Goal: Check status: Check status

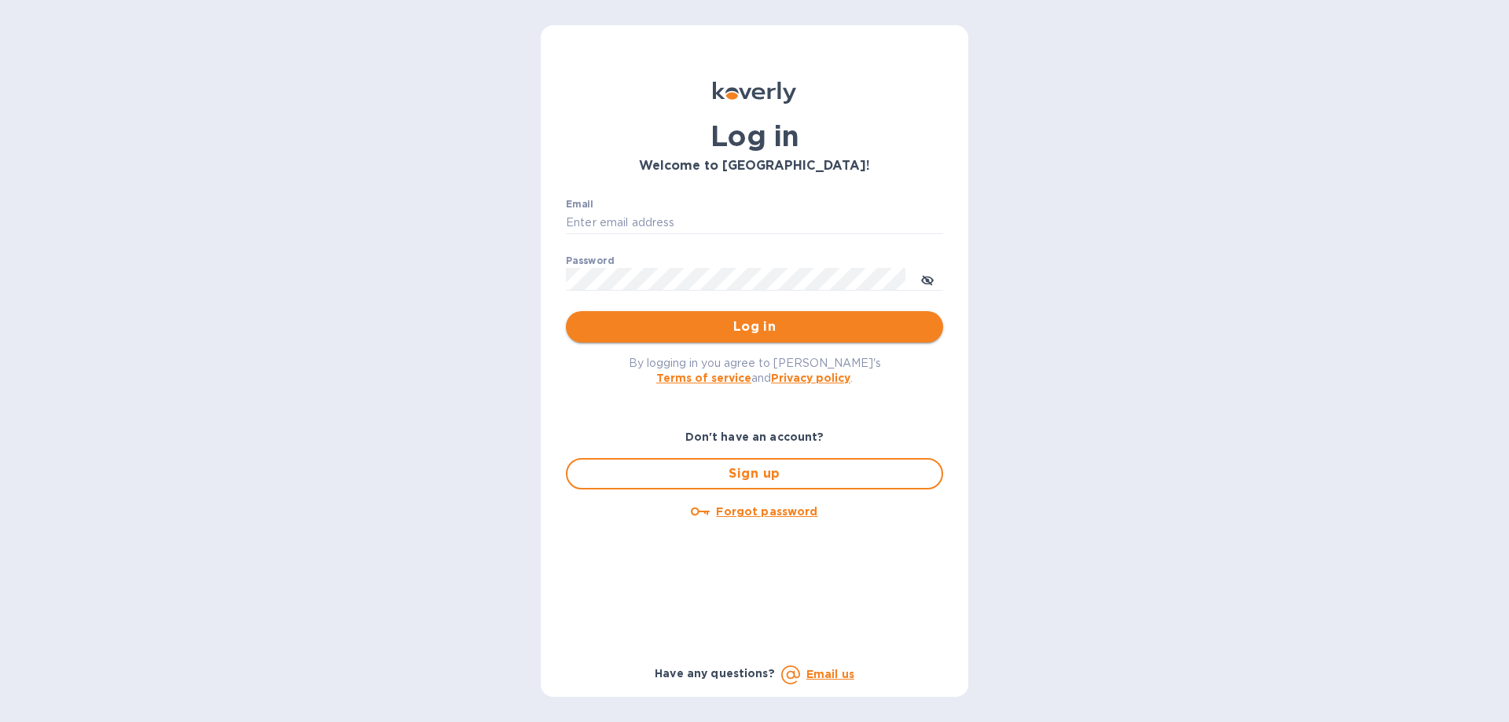
type input "[EMAIL_ADDRESS][DOMAIN_NAME]"
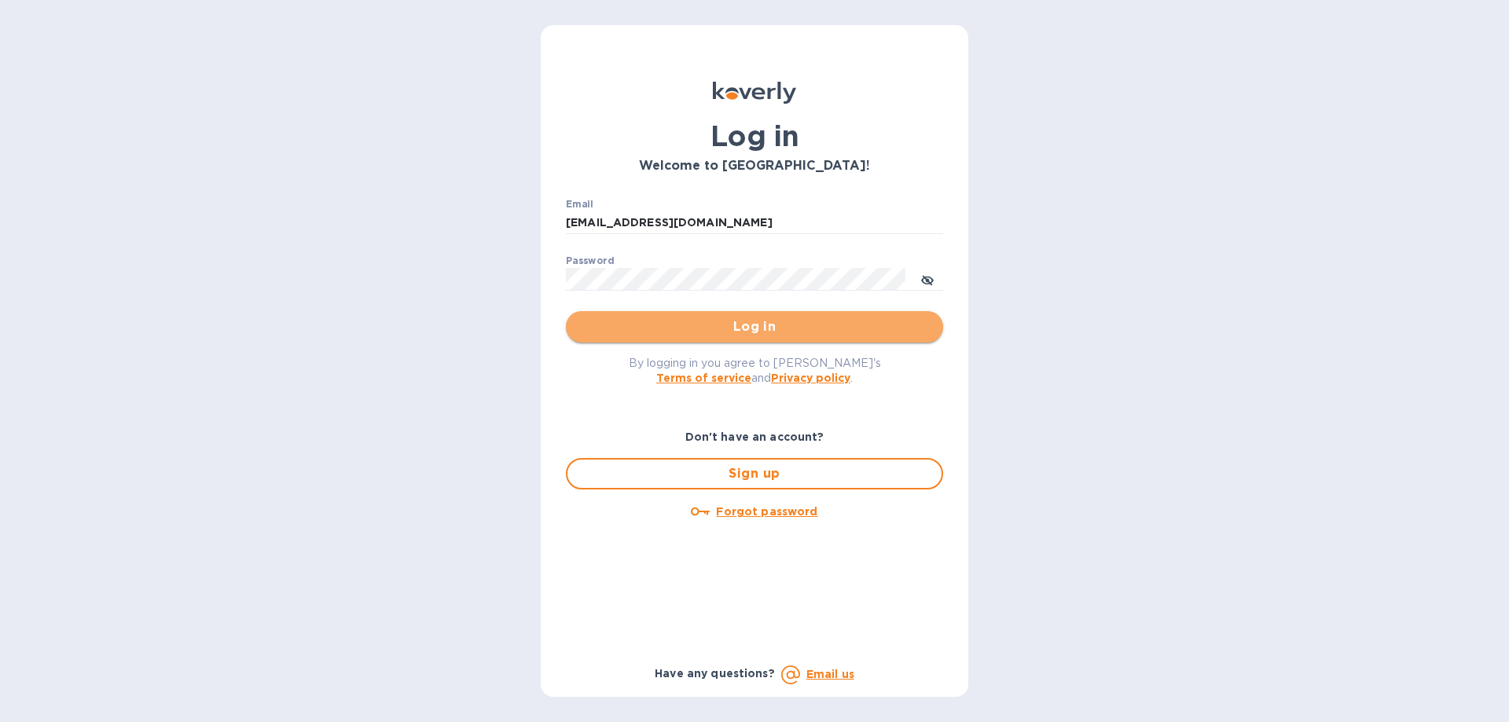
click at [746, 330] on span "Log in" at bounding box center [754, 326] width 352 height 19
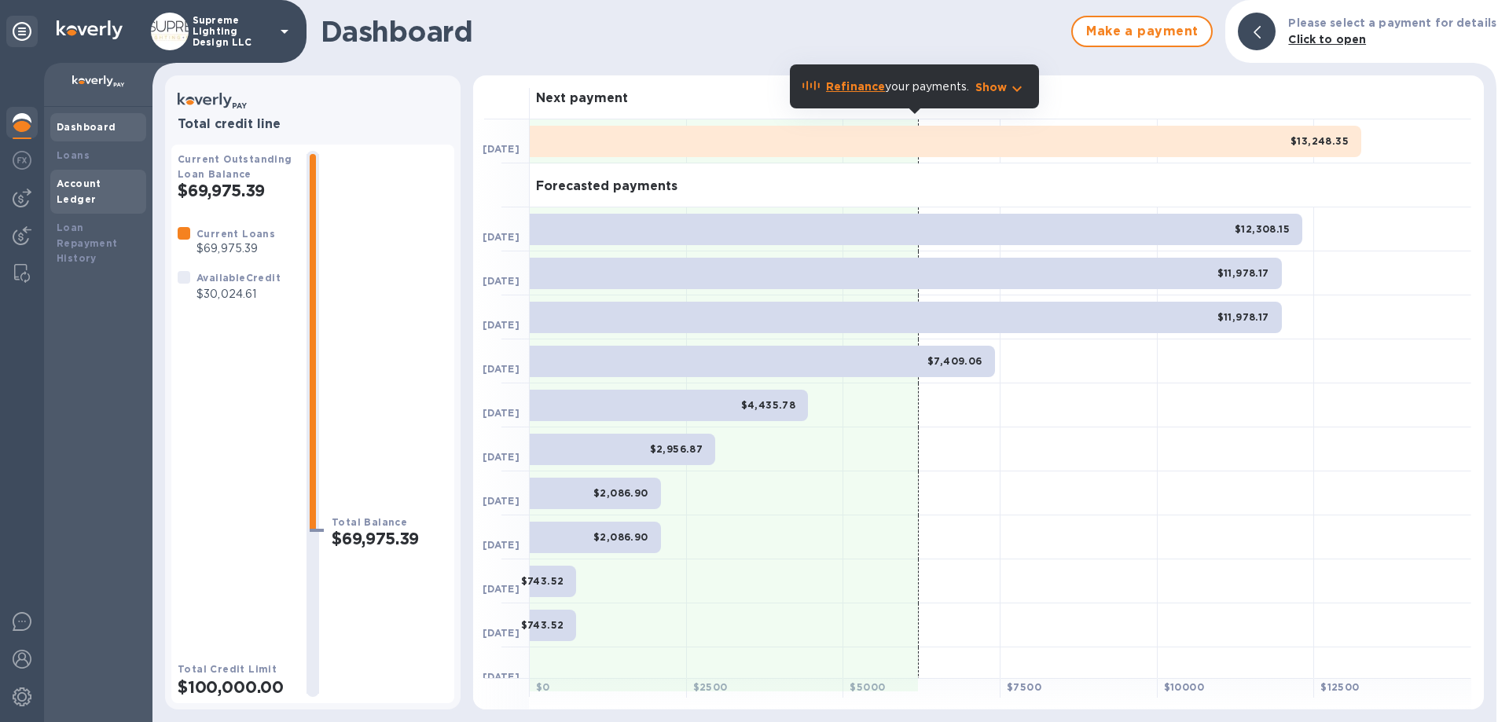
click at [90, 182] on b "Account Ledger" at bounding box center [79, 192] width 45 height 28
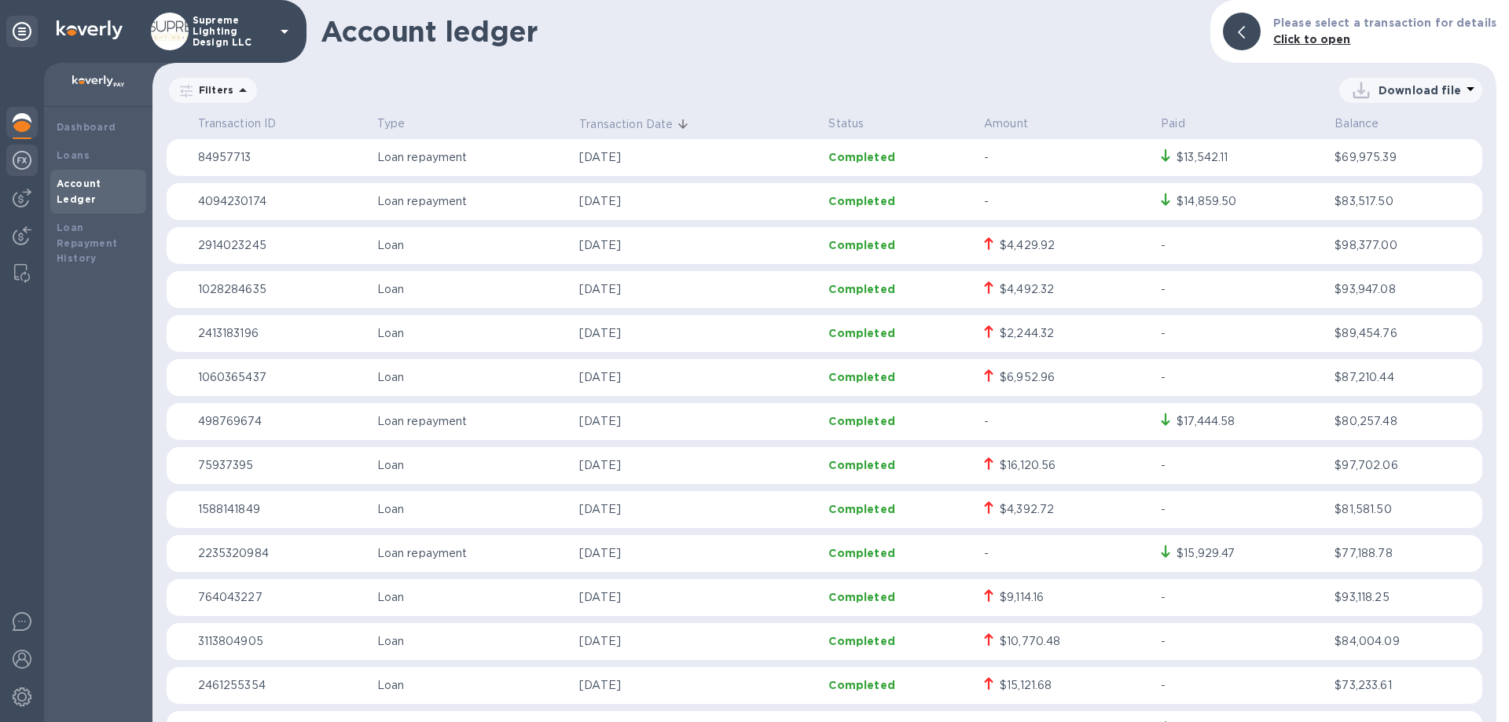
click at [17, 167] on img at bounding box center [22, 160] width 19 height 19
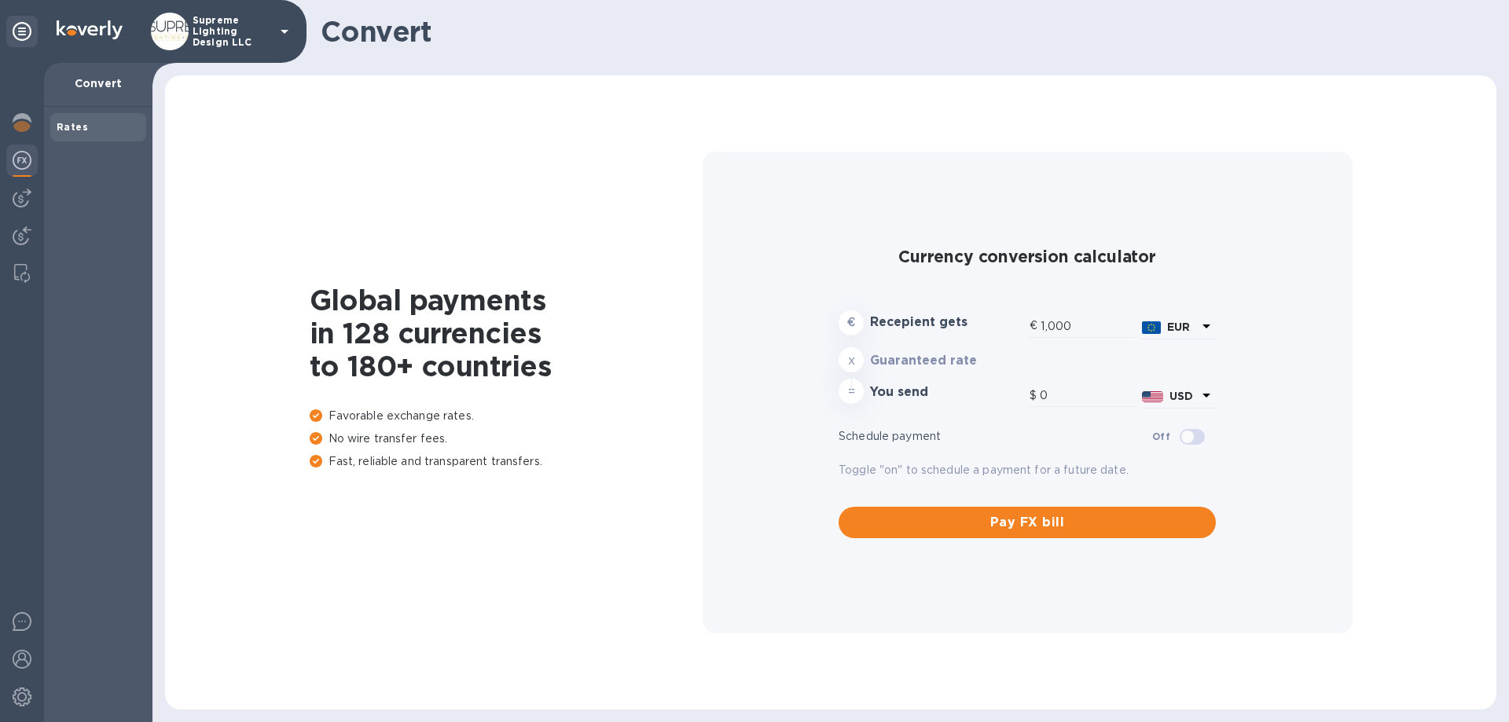
type input "1,185.62"
